Goal: Information Seeking & Learning: Find specific fact

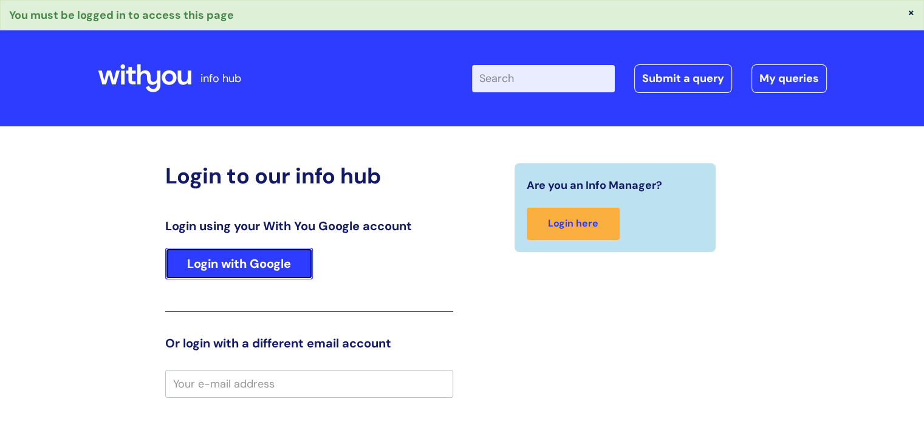
click at [250, 251] on link "Login with Google" at bounding box center [239, 264] width 148 height 32
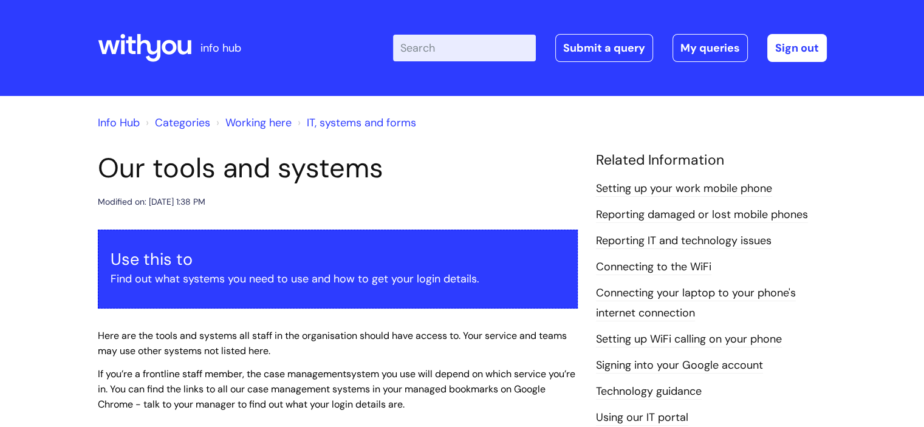
click at [445, 46] on input "Enter your search term here..." at bounding box center [464, 48] width 143 height 27
type input "ncf"
click button "Search" at bounding box center [0, 0] width 0 height 0
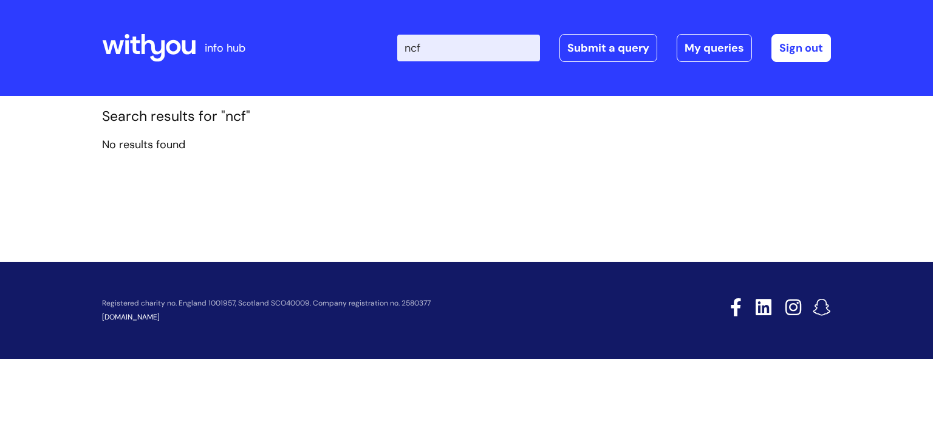
drag, startPoint x: 445, startPoint y: 48, endPoint x: 390, endPoint y: 45, distance: 54.7
click at [391, 48] on div "Enter your search term here... ncf Search Submit a query My queries Welcome Sia…" at bounding box center [557, 48] width 548 height 72
type input "u"
type input "s"
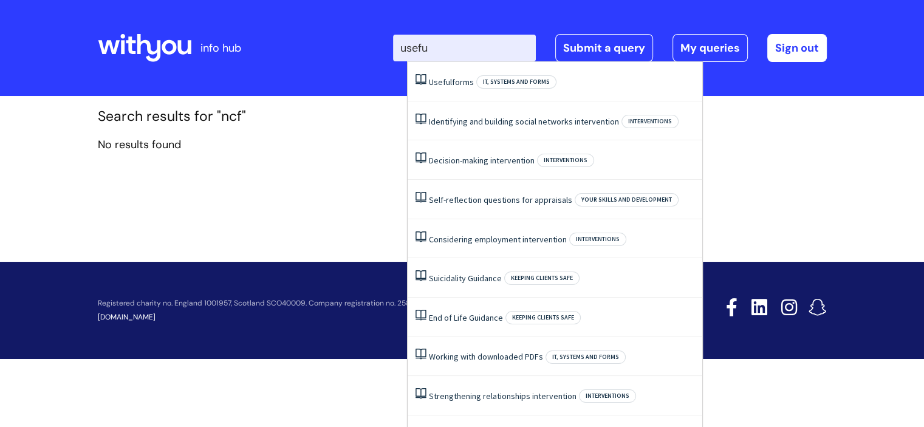
type input "useful"
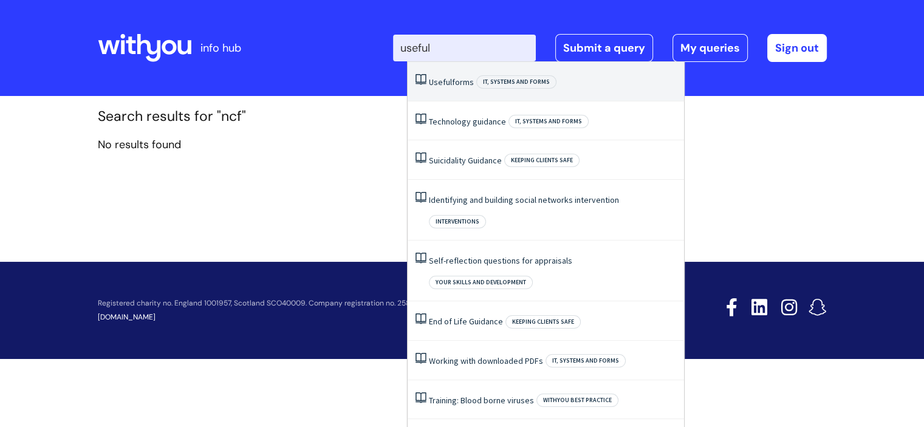
click at [448, 81] on span "Useful" at bounding box center [440, 82] width 23 height 11
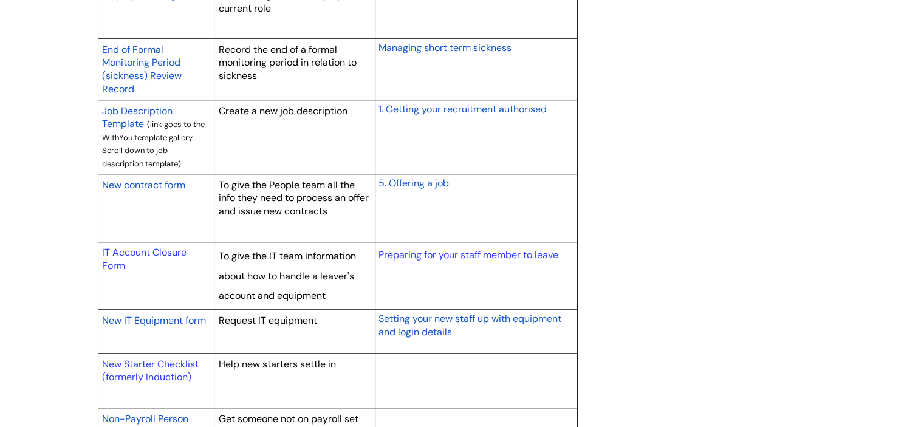
scroll to position [1093, 0]
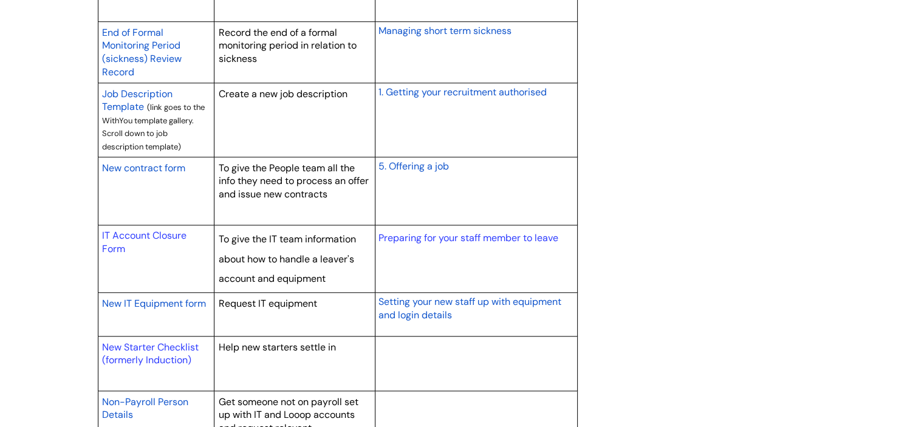
click at [122, 166] on span "New contract form" at bounding box center [143, 168] width 83 height 13
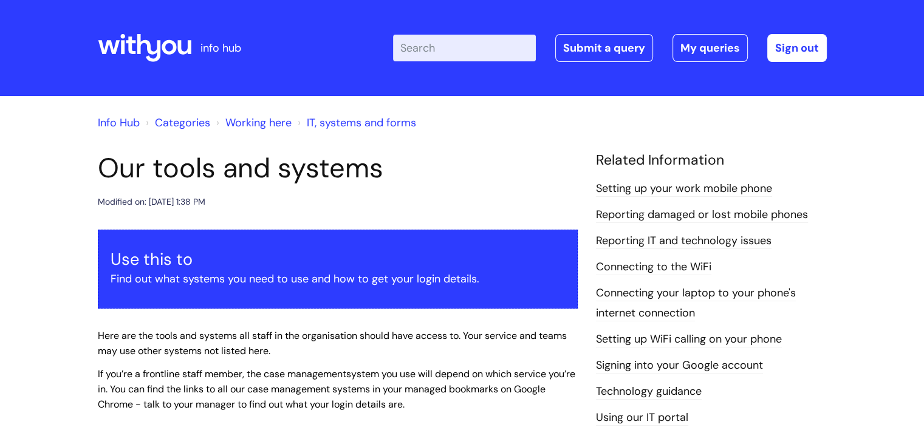
click at [437, 46] on input "Enter your search term here..." at bounding box center [464, 48] width 143 height 27
type input "pay band"
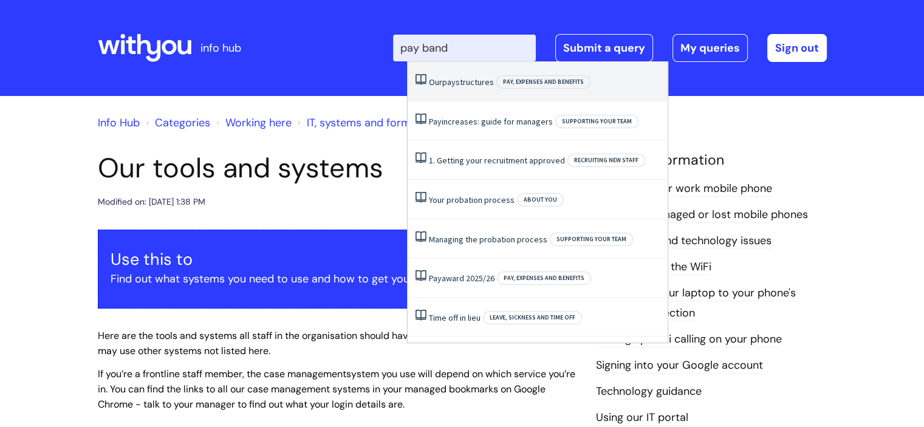
drag, startPoint x: 462, startPoint y: 106, endPoint x: 462, endPoint y: 97, distance: 9.1
click at [462, 103] on li "Pay increases: guide for managers Supporting your team" at bounding box center [537, 120] width 260 height 39
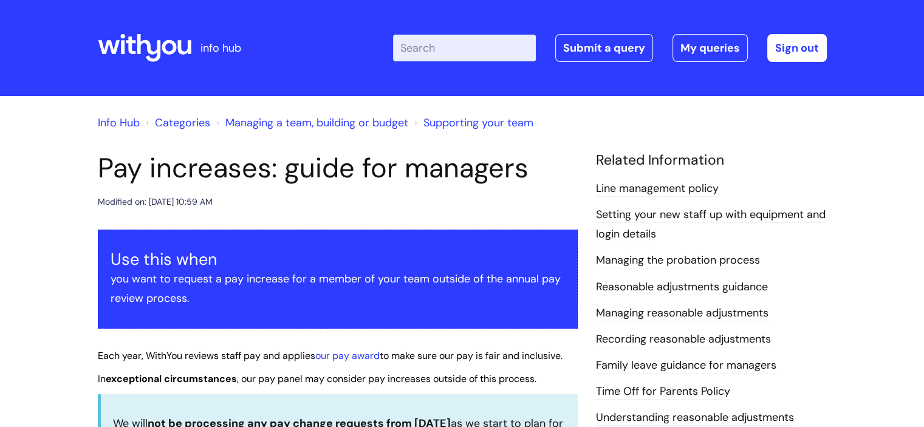
click at [447, 46] on input "Enter your search term here..." at bounding box center [464, 48] width 143 height 27
type input "pay band"
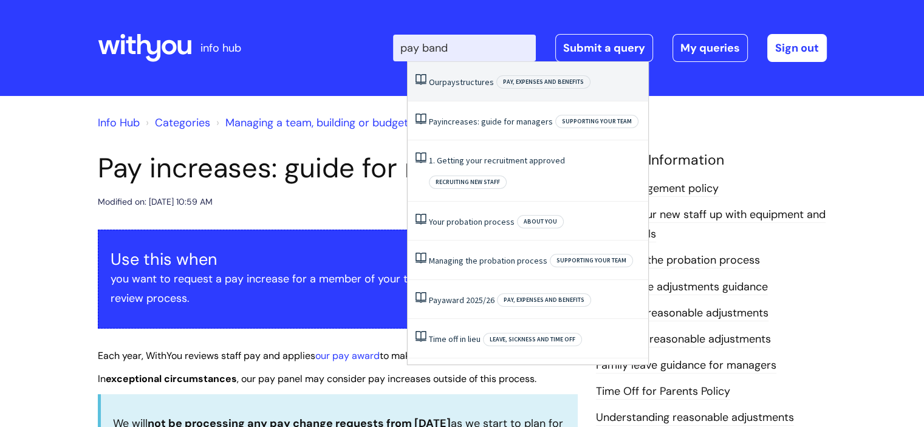
click at [457, 86] on link "Our pay structures" at bounding box center [461, 82] width 65 height 11
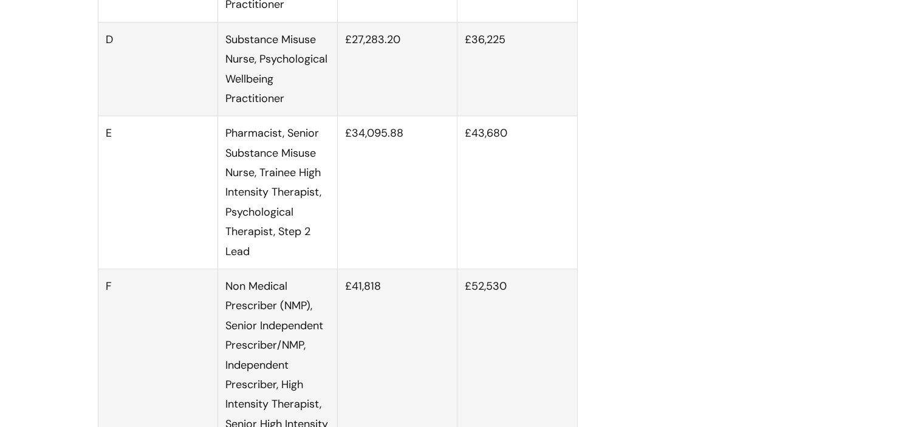
scroll to position [1640, 0]
